Goal: Obtain resource: Download file/media

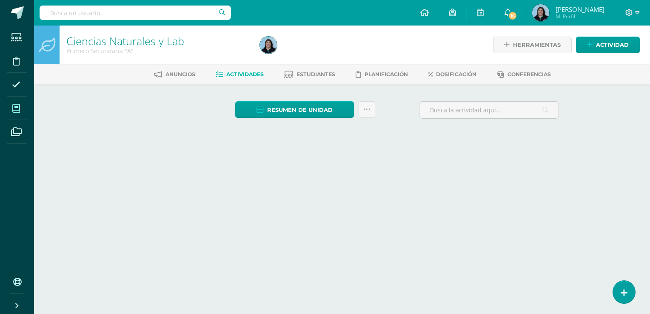
click at [19, 109] on icon at bounding box center [16, 108] width 8 height 9
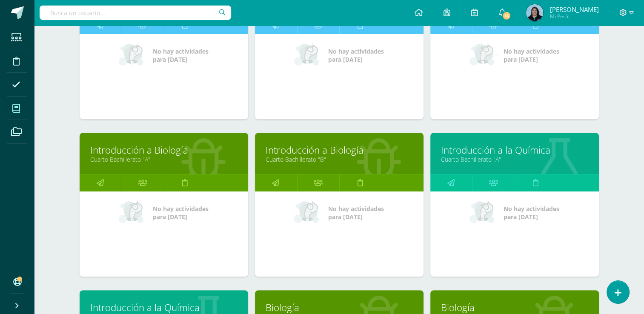
scroll to position [511, 0]
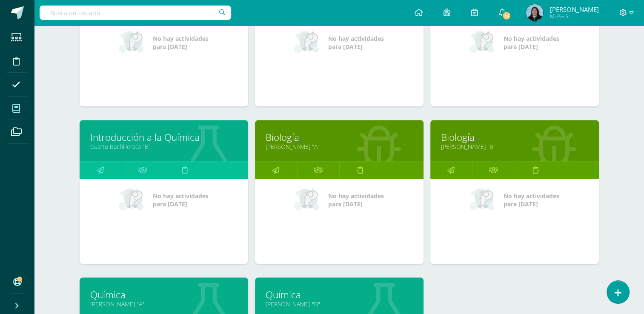
click at [300, 144] on link "Quinto Bachillerato "A"" at bounding box center [339, 147] width 147 height 8
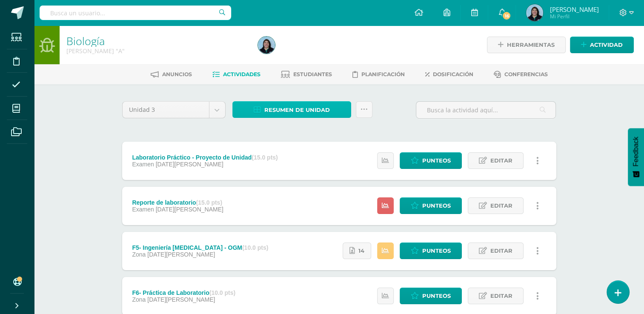
click at [284, 109] on span "Resumen de unidad" at bounding box center [297, 110] width 66 height 16
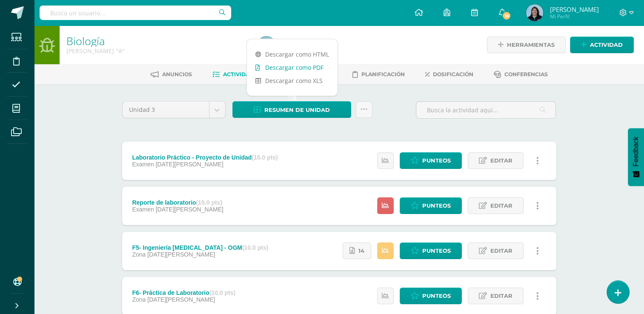
click at [289, 69] on link "Descargar como PDF" at bounding box center [292, 67] width 91 height 13
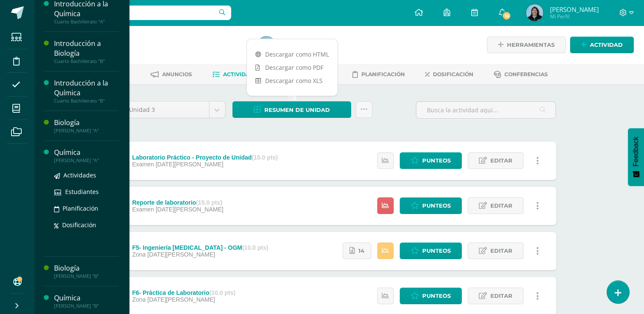
scroll to position [286, 0]
click at [77, 175] on span "Actividades" at bounding box center [79, 175] width 33 height 8
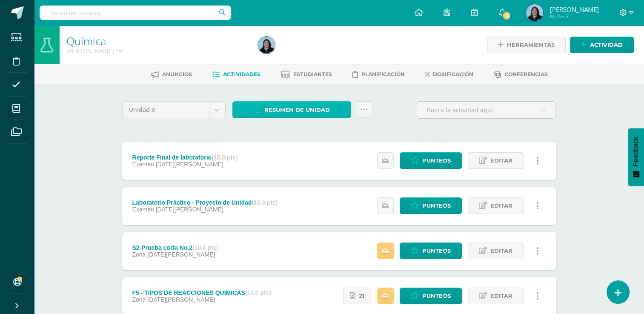
click at [297, 108] on span "Resumen de unidad" at bounding box center [297, 110] width 66 height 16
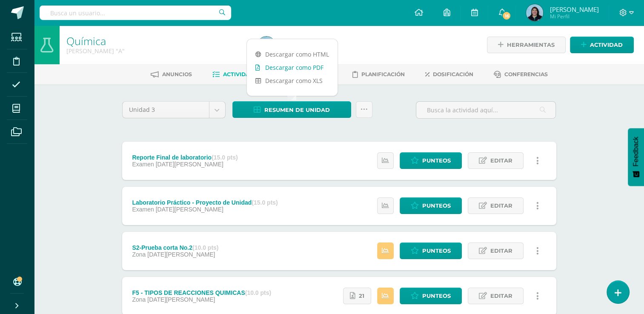
click at [295, 69] on link "Descargar como PDF" at bounding box center [292, 67] width 91 height 13
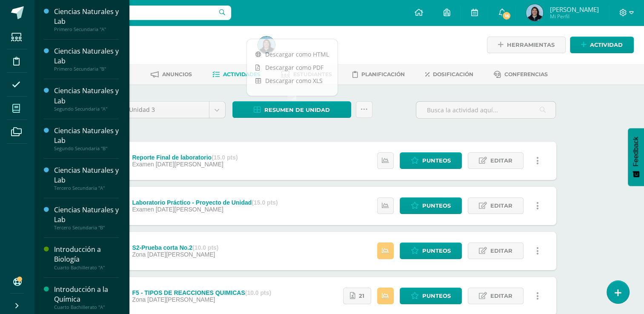
click at [17, 107] on icon at bounding box center [16, 108] width 8 height 9
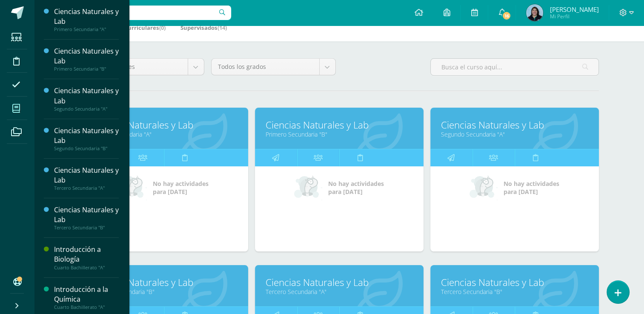
scroll to position [128, 0]
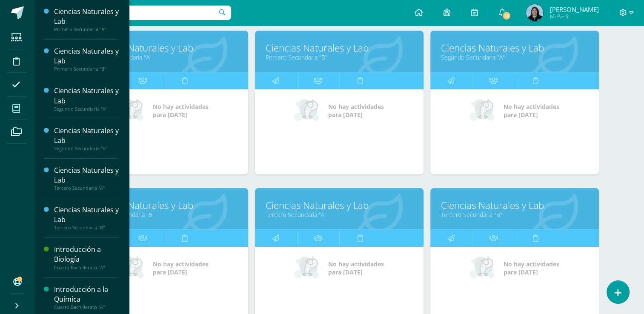
click at [307, 208] on link "Ciencias Naturales y Lab" at bounding box center [339, 205] width 147 height 13
